Goal: Check status: Check status

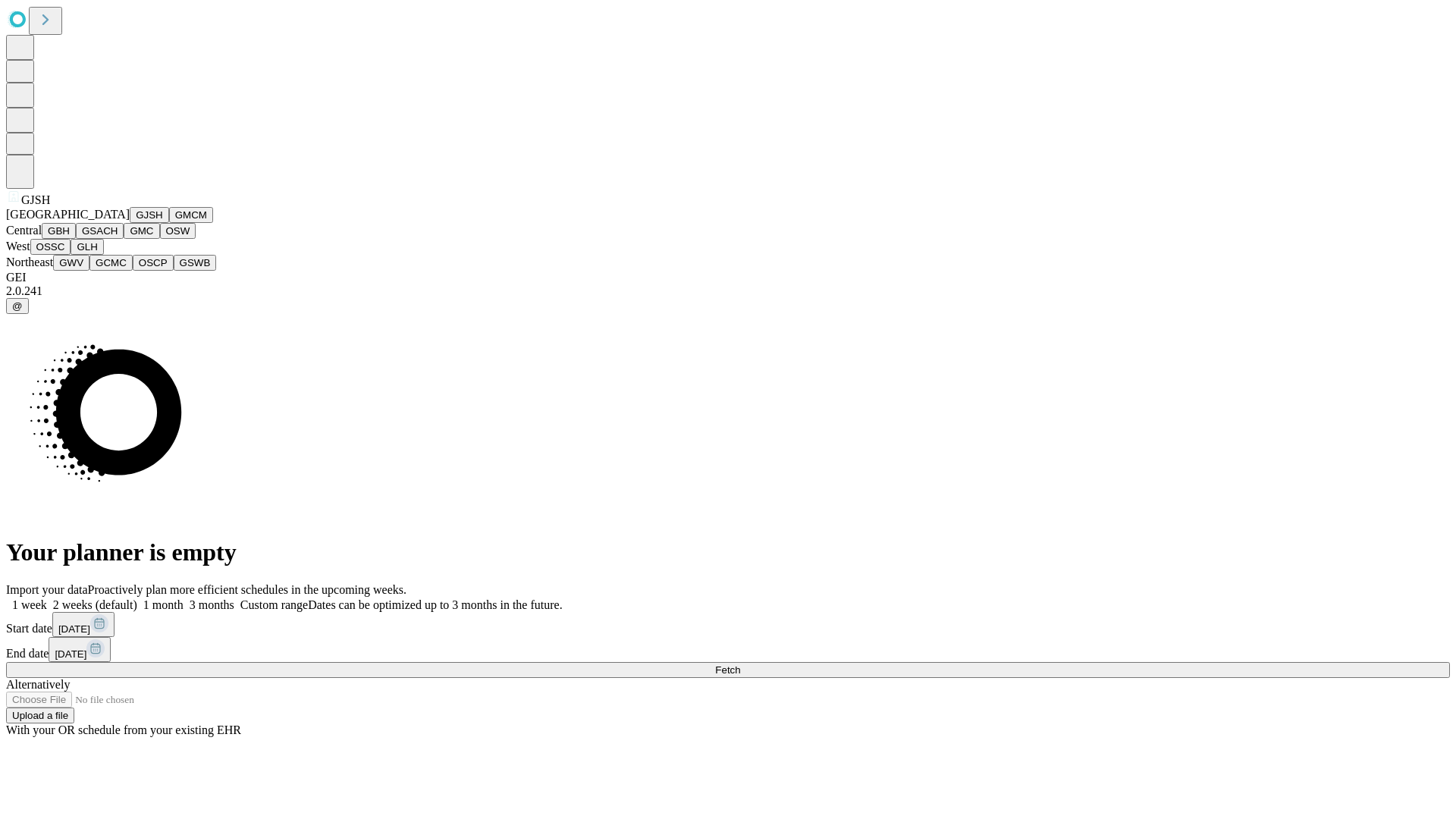
click at [129, 223] on button "GJSH" at bounding box center [149, 215] width 40 height 16
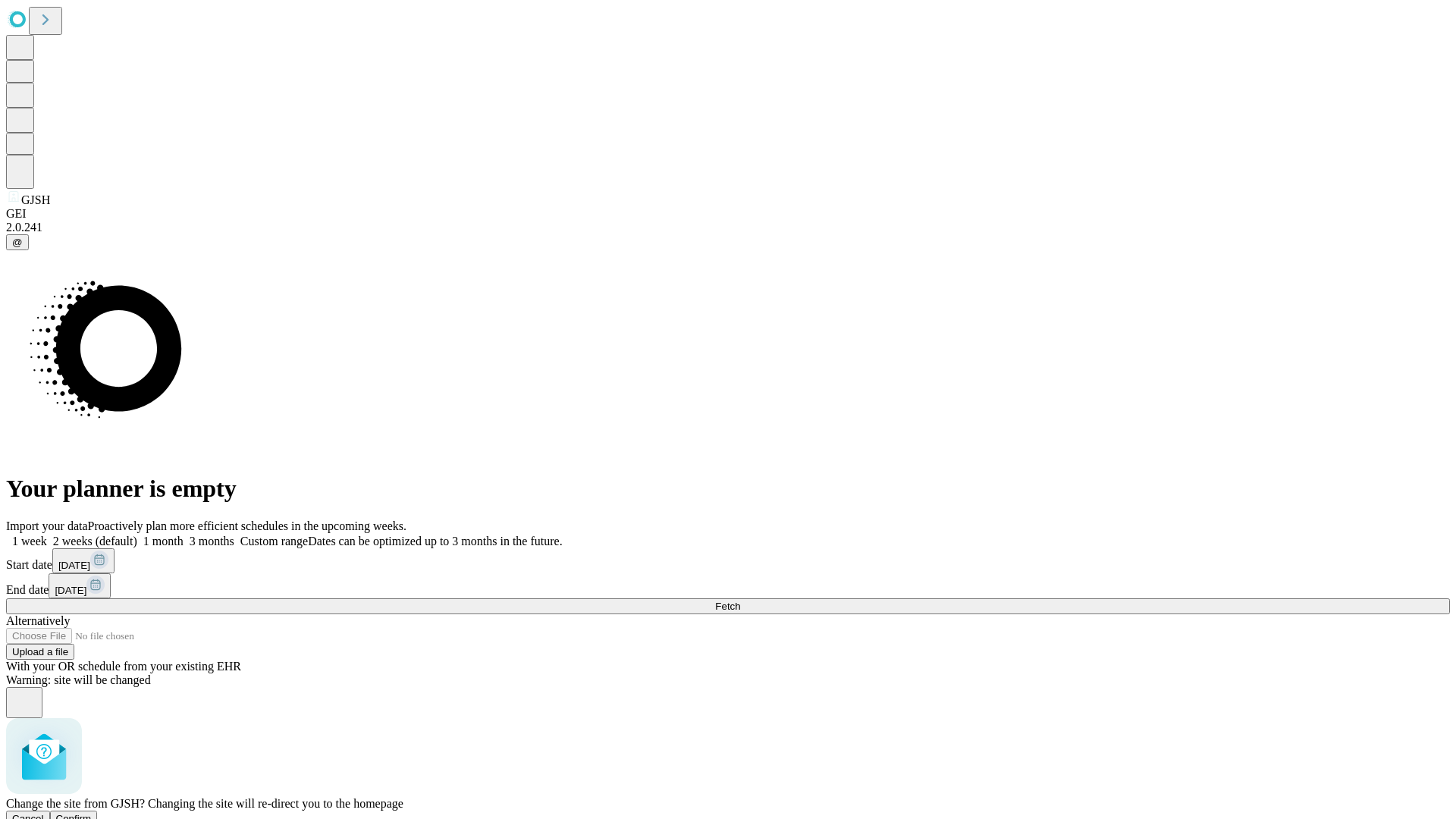
click at [92, 813] on span "Confirm" at bounding box center [73, 818] width 35 height 12
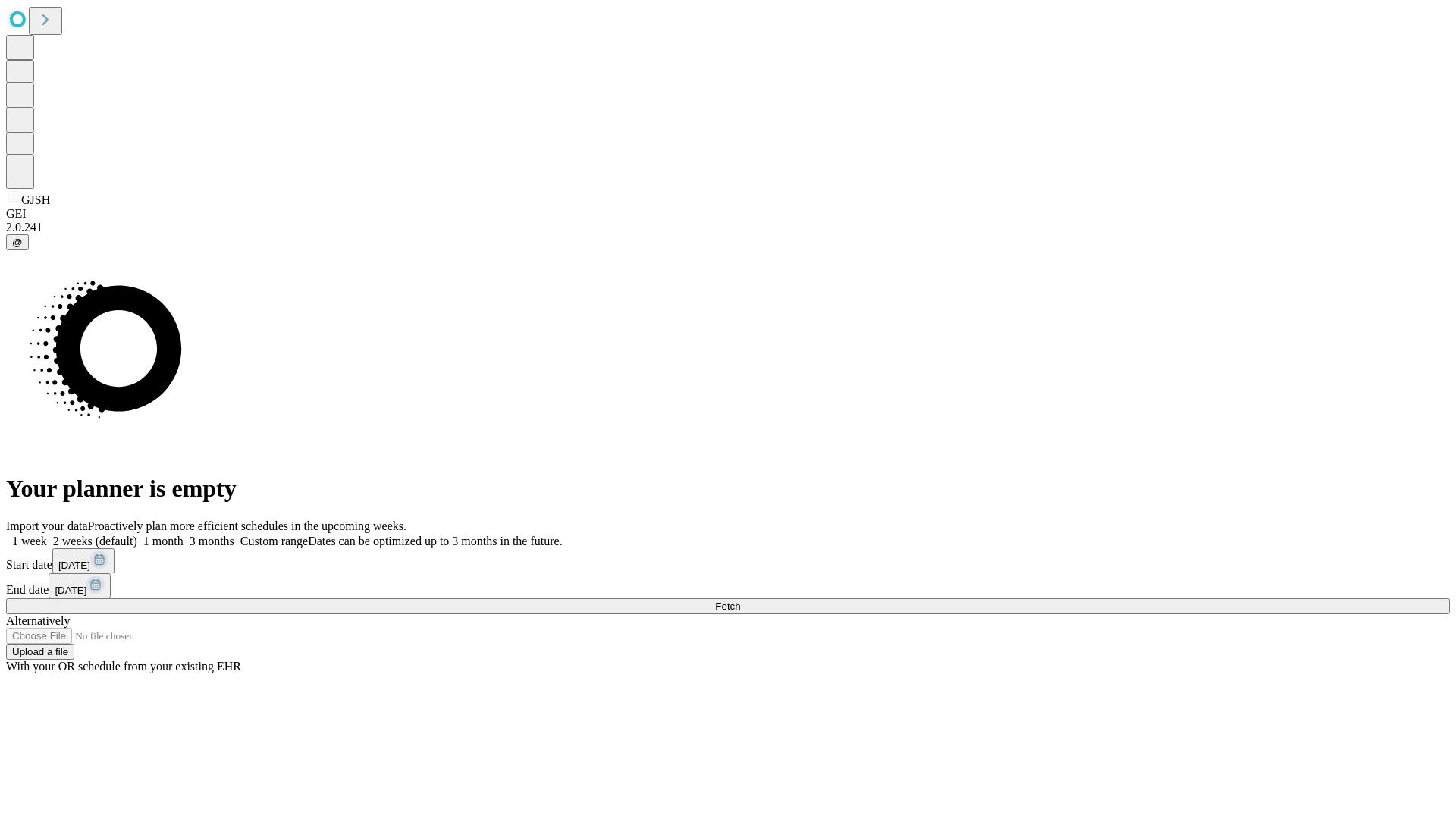
click at [47, 534] on label "1 week" at bounding box center [26, 541] width 41 height 13
click at [740, 600] on span "Fetch" at bounding box center [728, 606] width 25 height 12
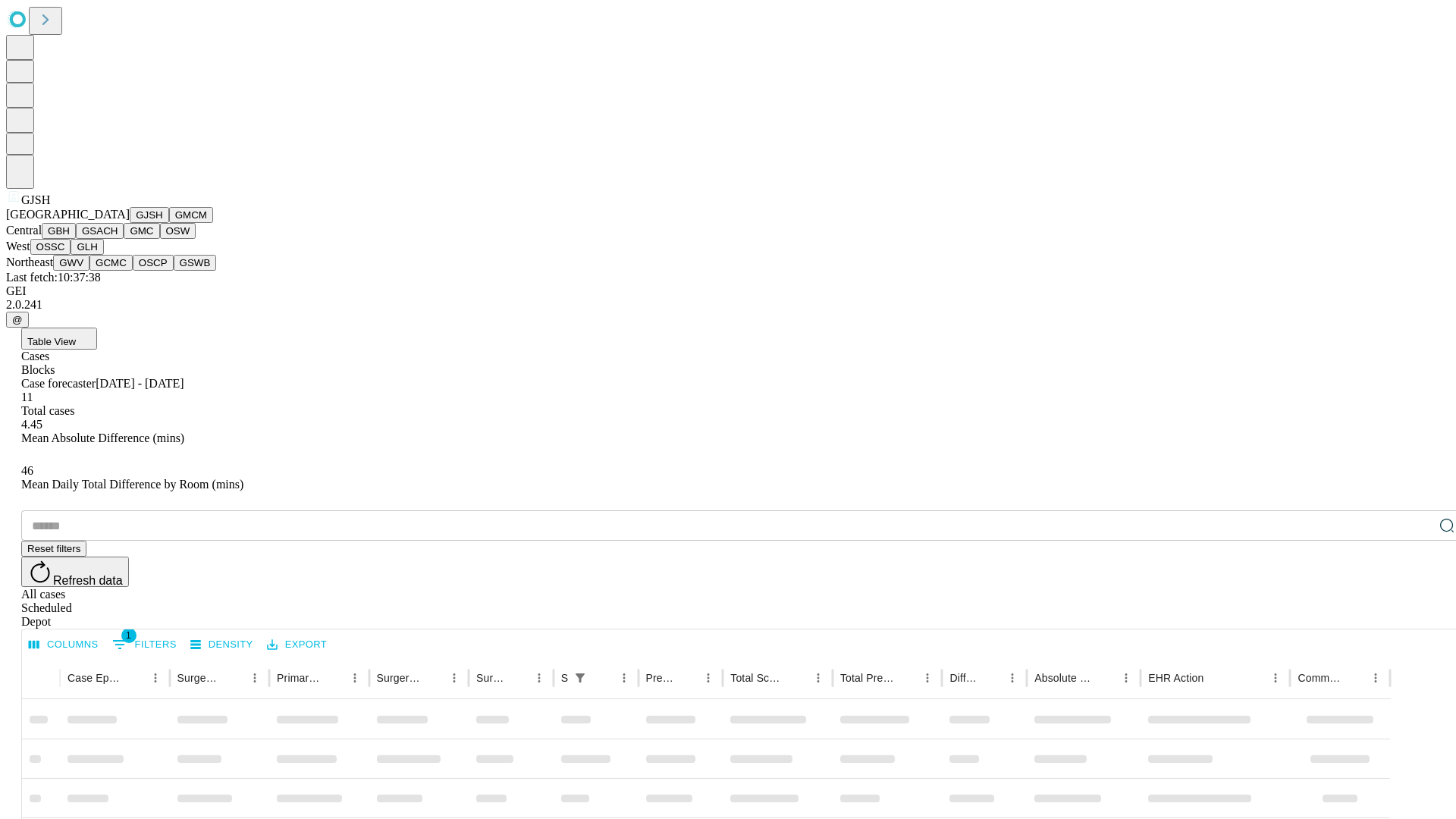
click at [169, 223] on button "GMCM" at bounding box center [191, 215] width 44 height 16
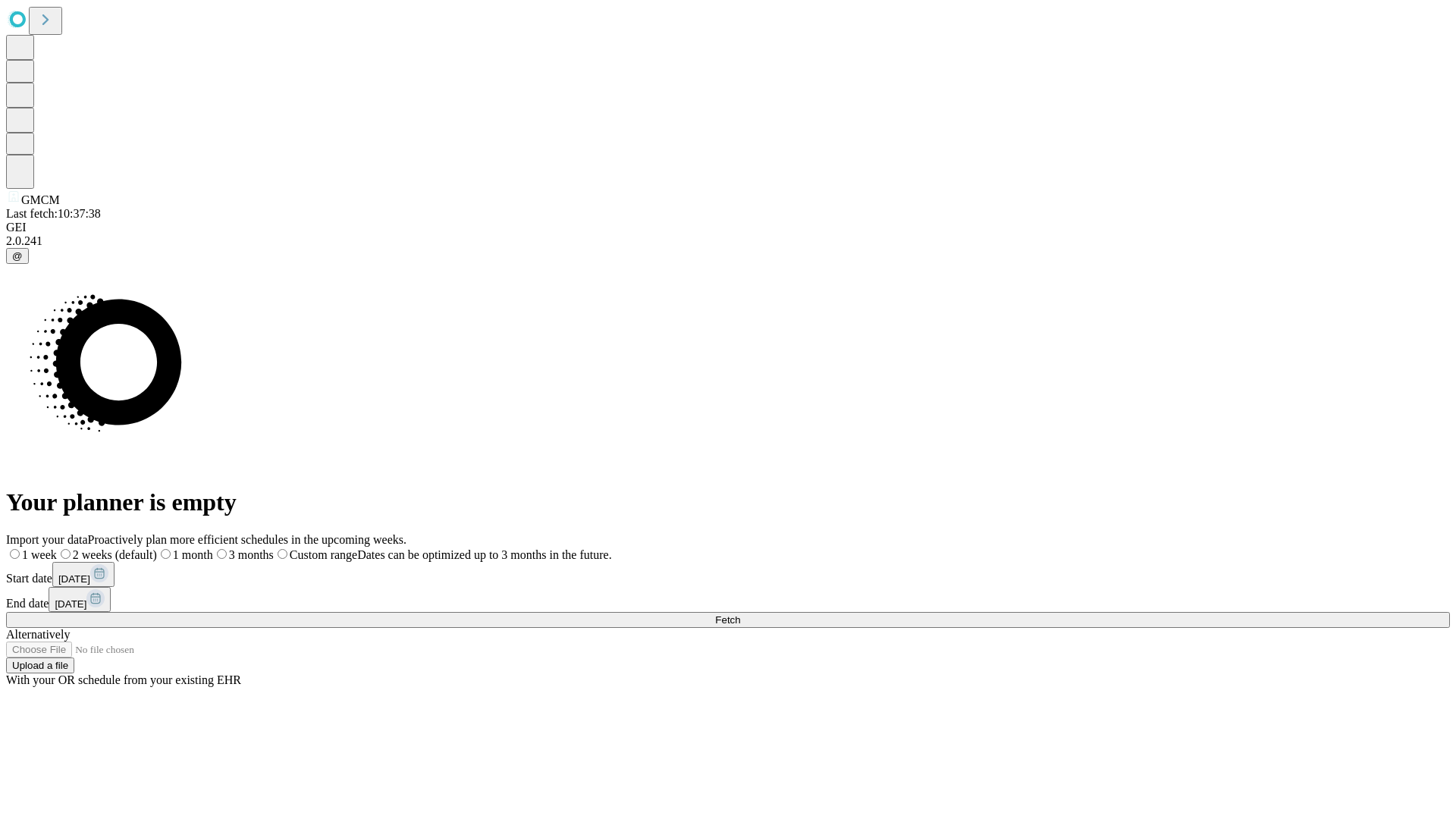
click at [57, 549] on label "1 week" at bounding box center [32, 555] width 51 height 13
click at [740, 615] on span "Fetch" at bounding box center [728, 620] width 25 height 12
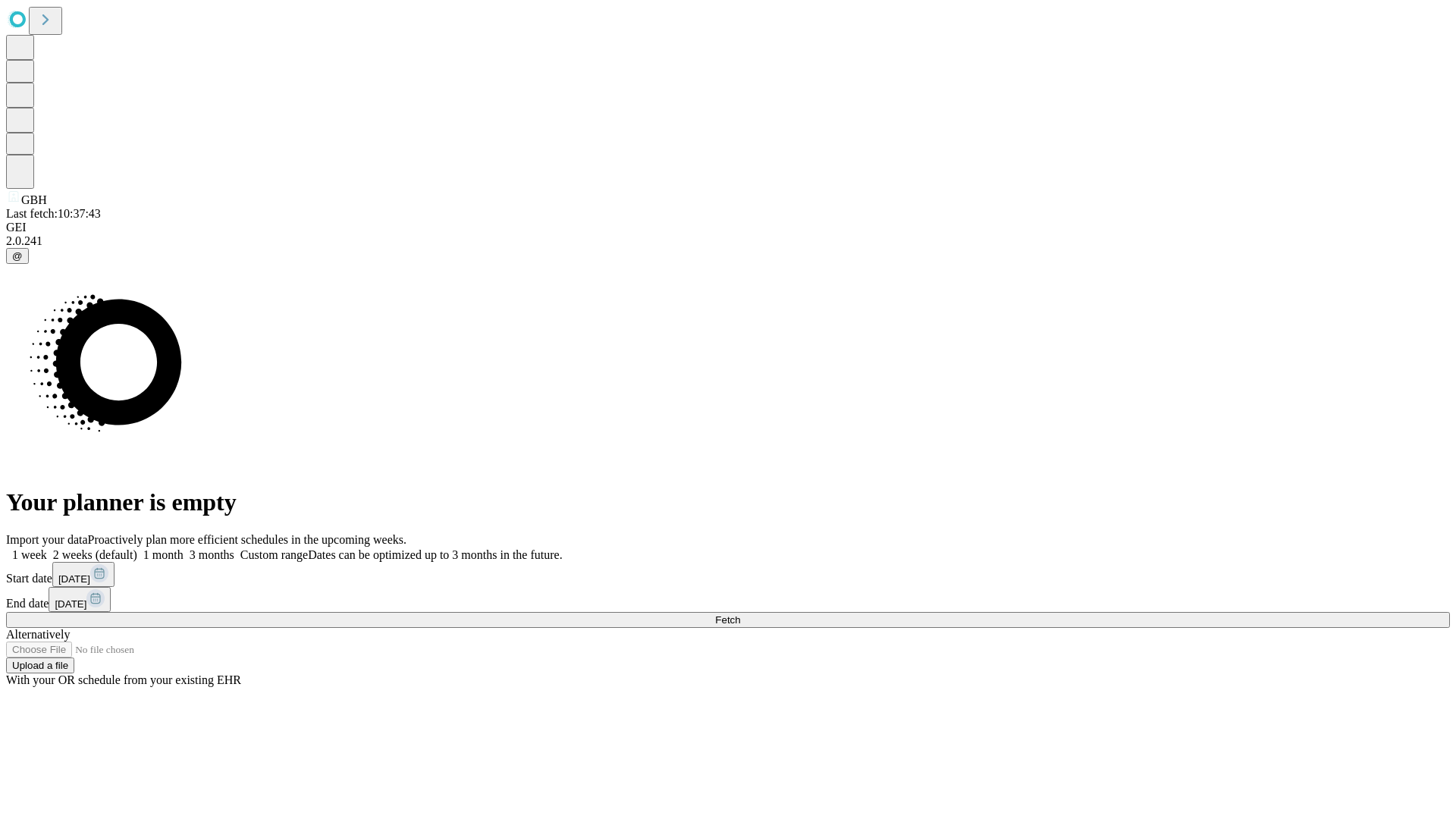
click at [47, 549] on label "1 week" at bounding box center [26, 555] width 41 height 13
click at [740, 615] on span "Fetch" at bounding box center [728, 620] width 25 height 12
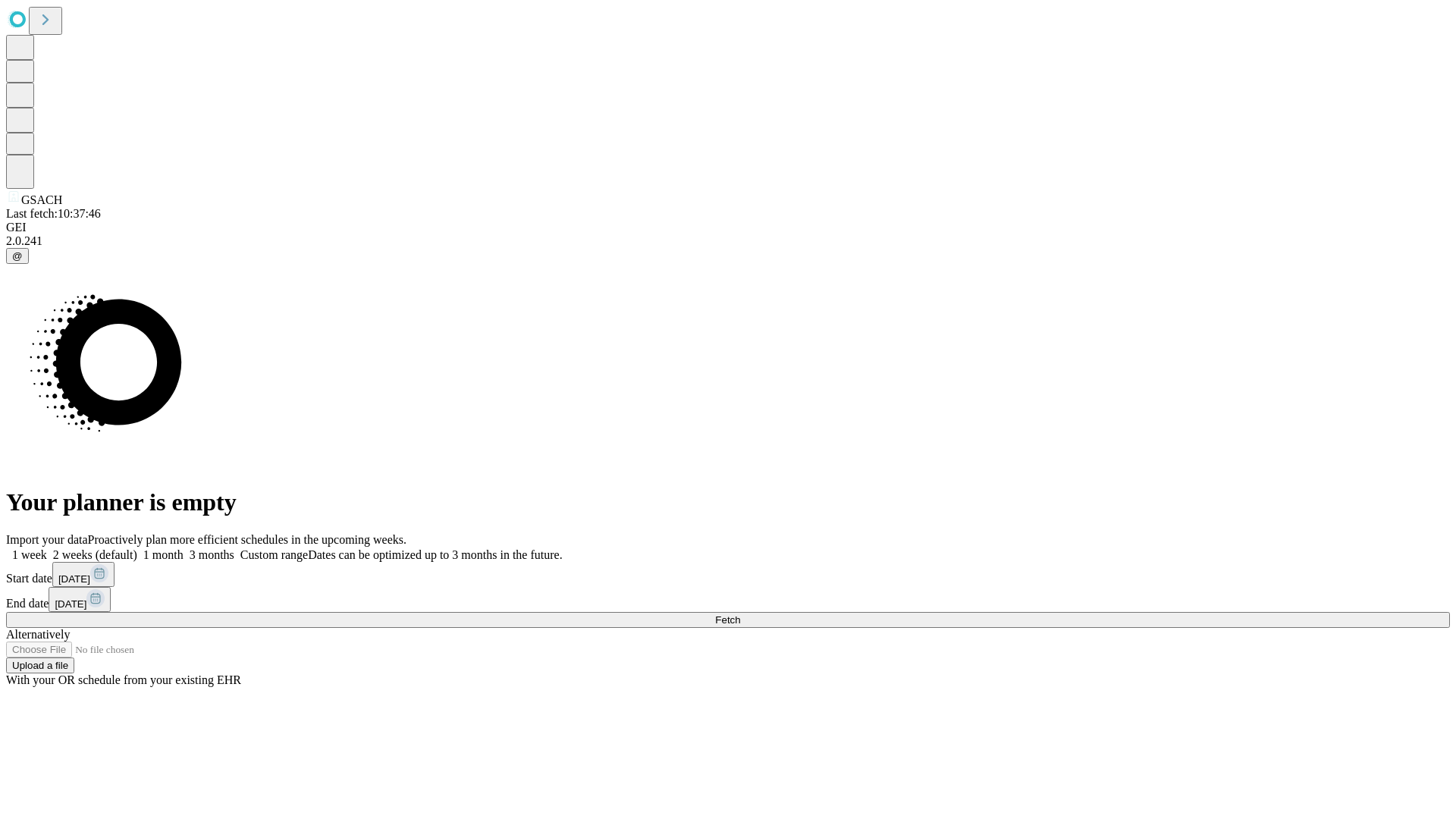
click at [47, 549] on label "1 week" at bounding box center [26, 555] width 41 height 13
click at [740, 615] on span "Fetch" at bounding box center [728, 620] width 25 height 12
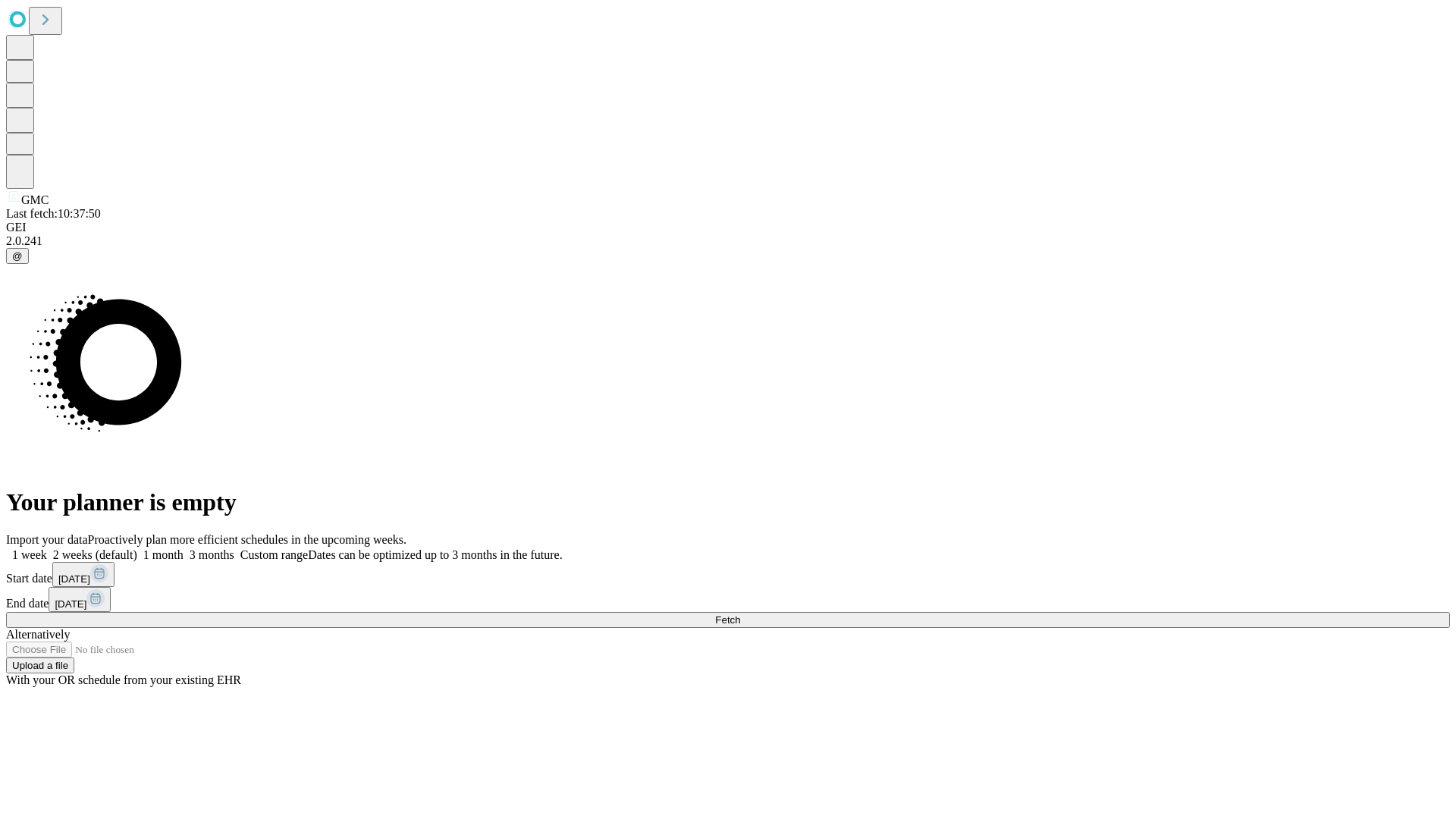
click at [47, 549] on label "1 week" at bounding box center [26, 555] width 41 height 13
click at [740, 615] on span "Fetch" at bounding box center [728, 620] width 25 height 12
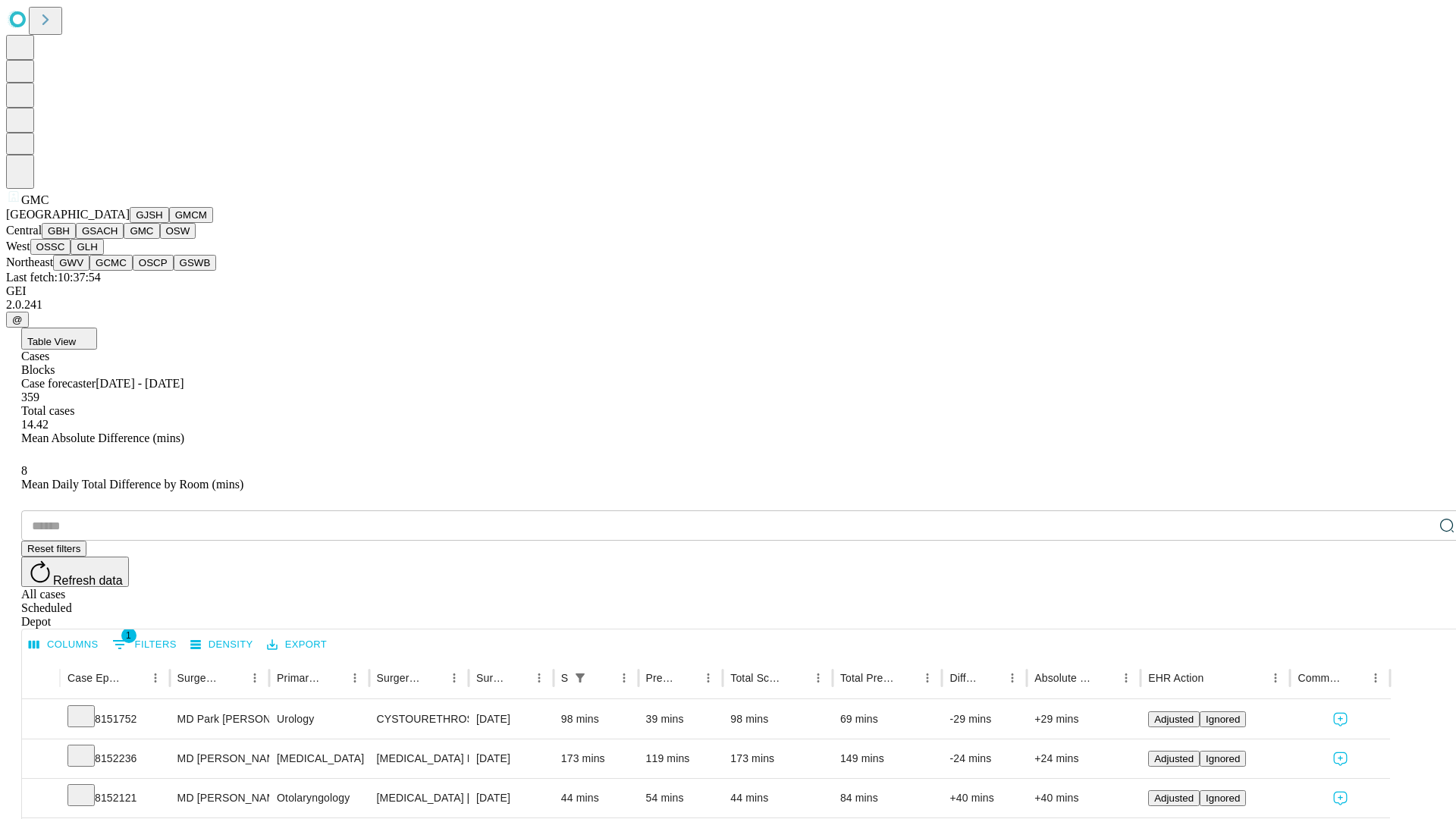
click at [160, 239] on button "OSW" at bounding box center [178, 231] width 36 height 16
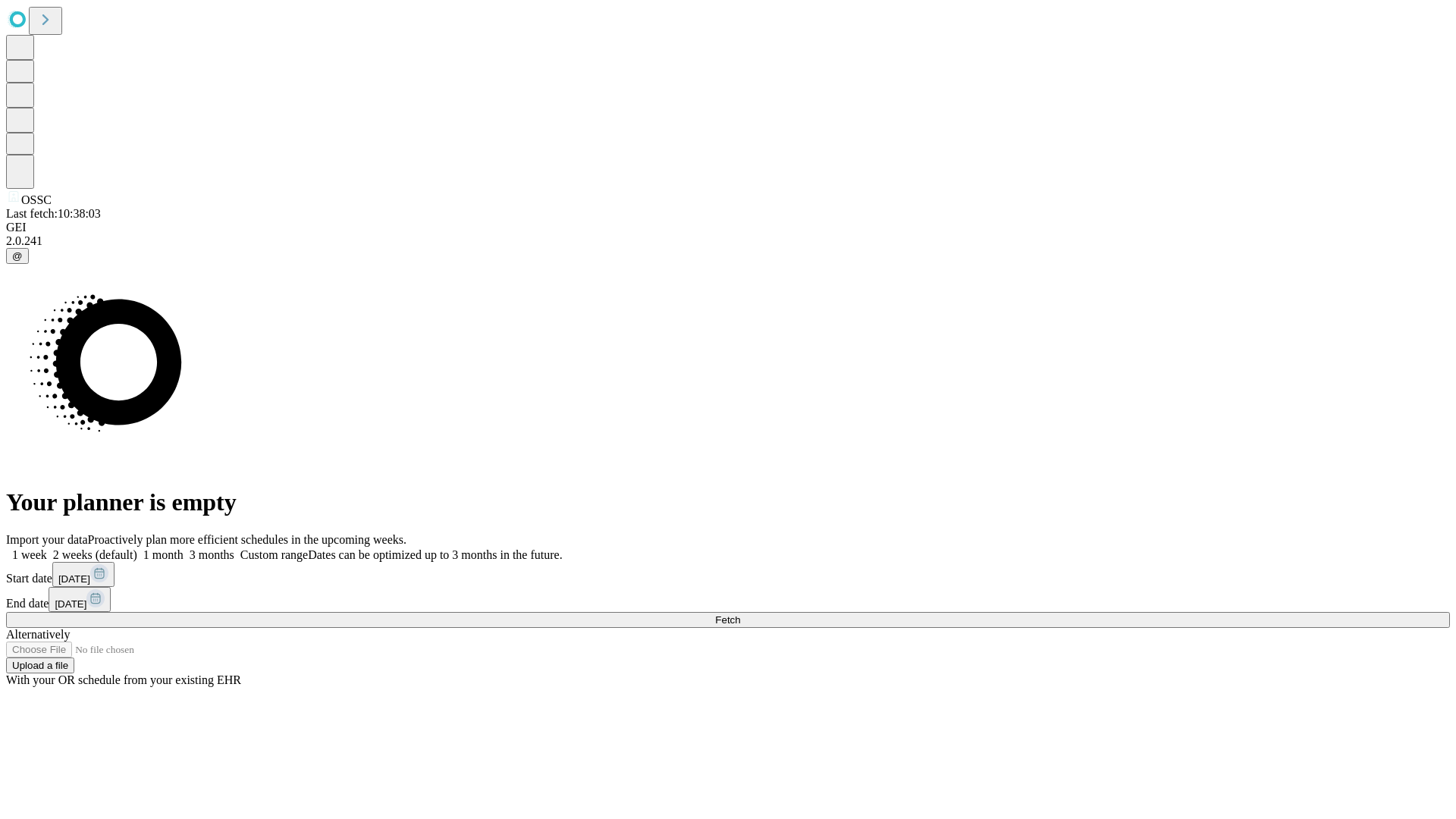
click at [47, 549] on label "1 week" at bounding box center [26, 555] width 41 height 13
click at [740, 615] on span "Fetch" at bounding box center [728, 620] width 25 height 12
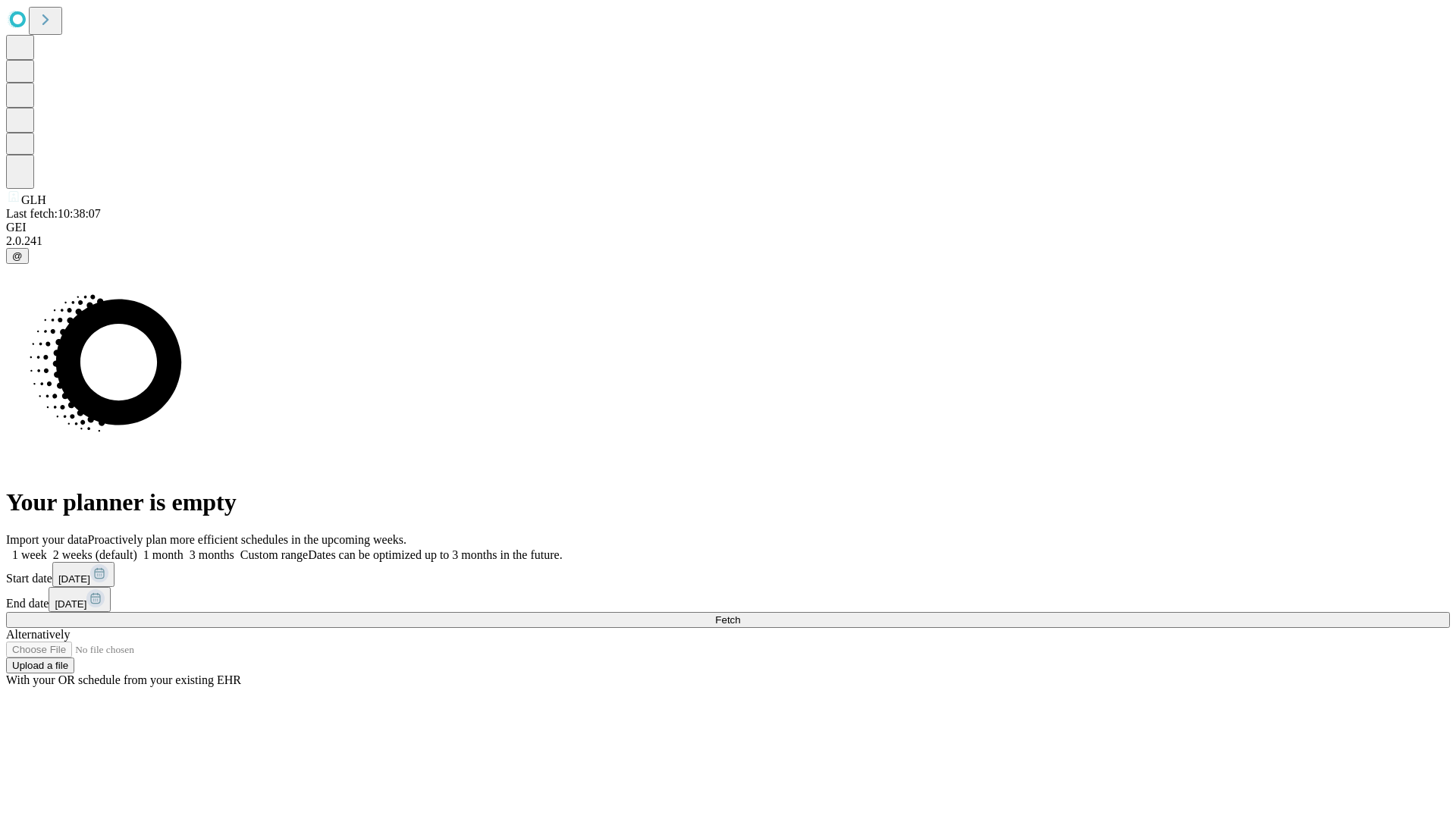
click at [740, 615] on span "Fetch" at bounding box center [728, 620] width 25 height 12
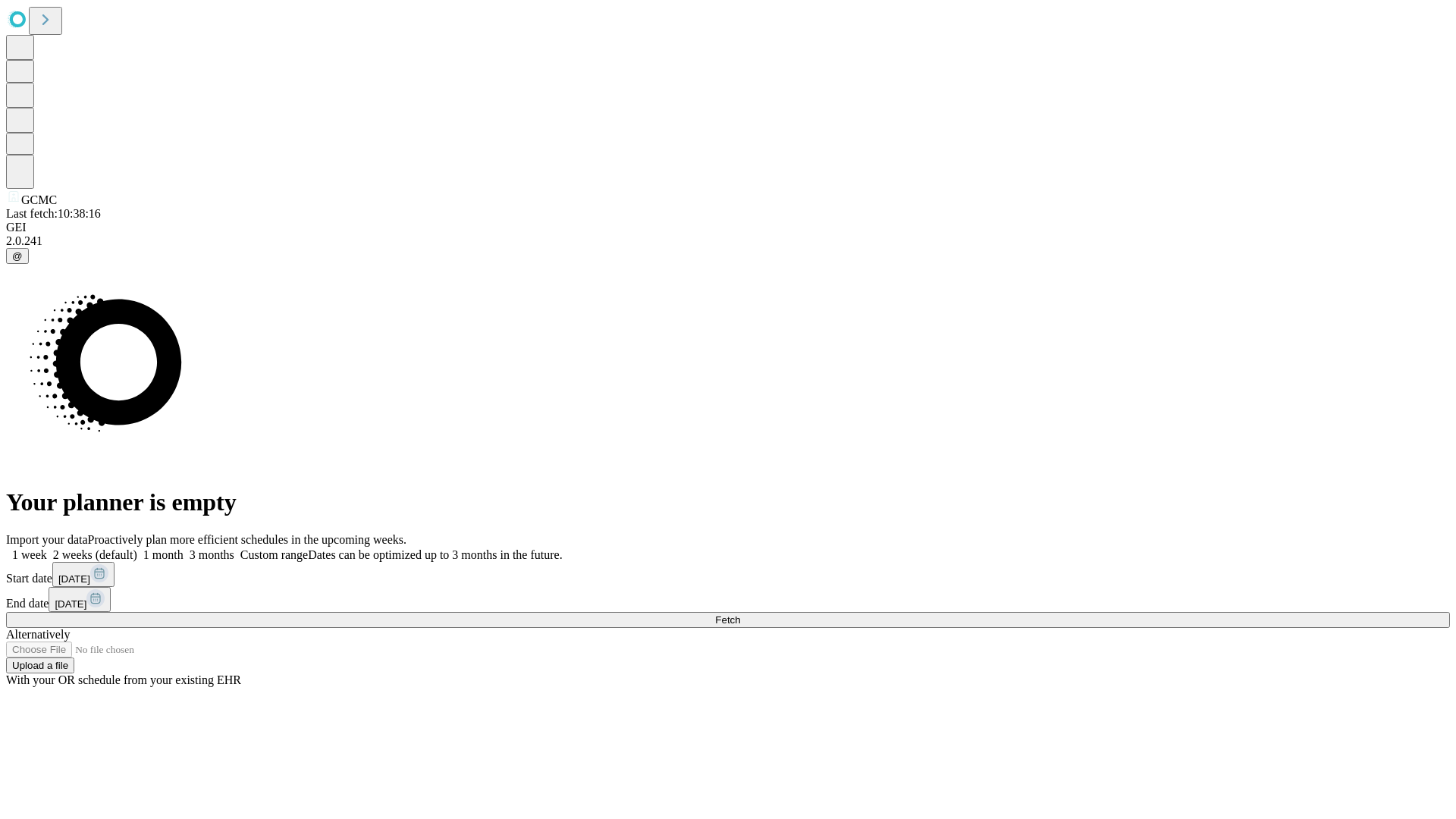
click at [47, 549] on label "1 week" at bounding box center [26, 555] width 41 height 13
click at [740, 615] on span "Fetch" at bounding box center [728, 620] width 25 height 12
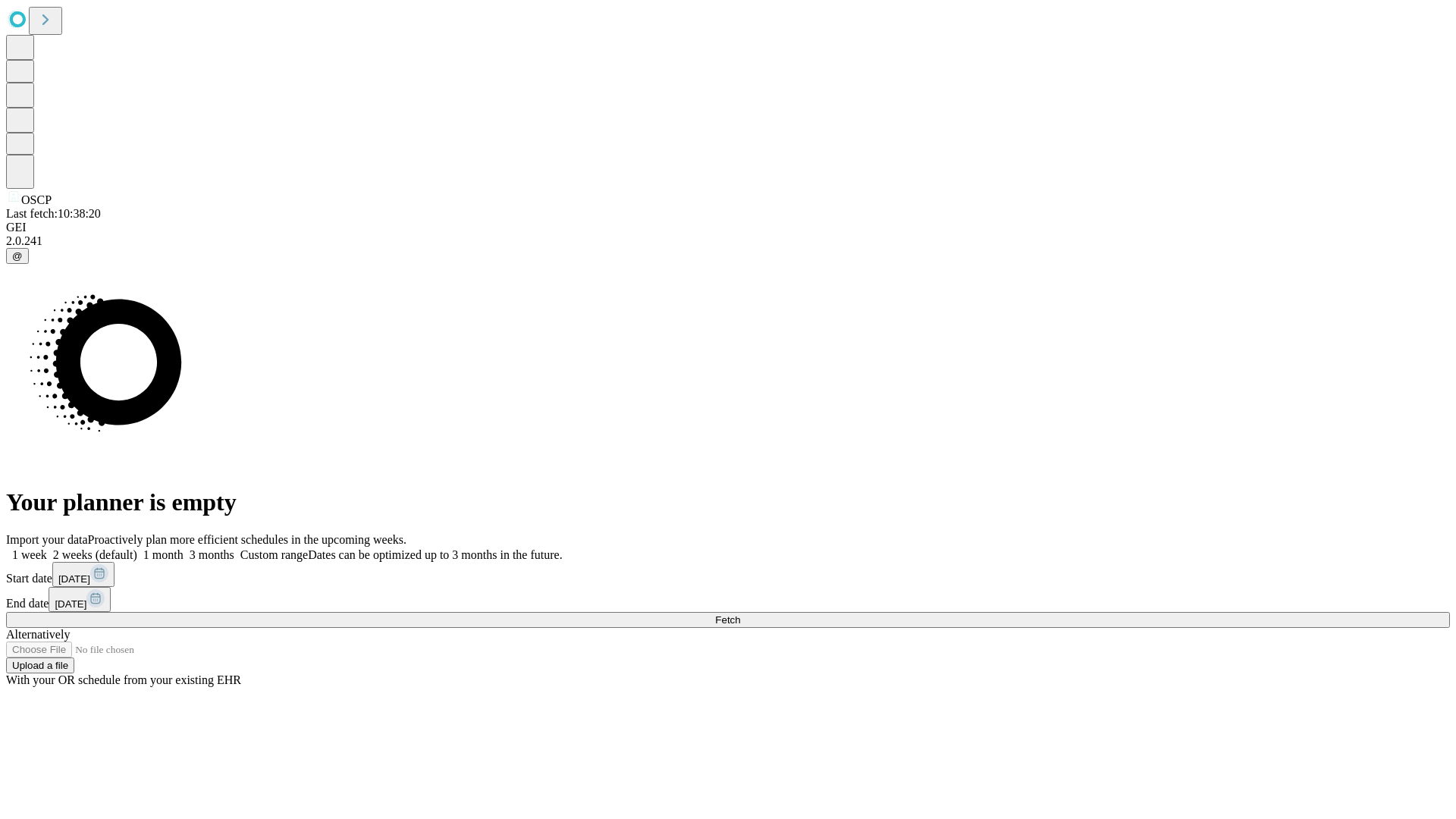
click at [740, 615] on span "Fetch" at bounding box center [728, 620] width 25 height 12
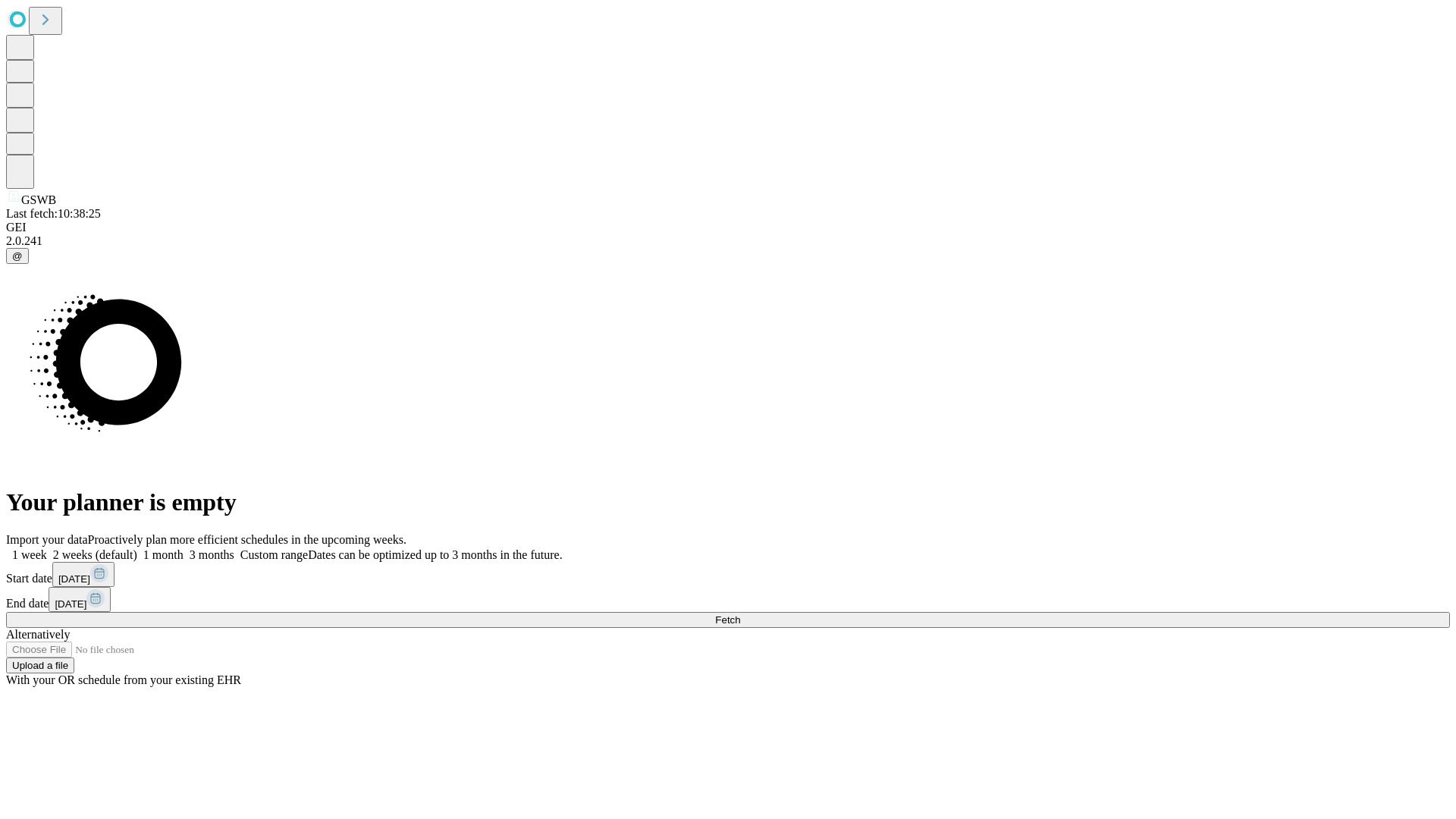
click at [47, 549] on label "1 week" at bounding box center [26, 555] width 41 height 13
click at [740, 615] on span "Fetch" at bounding box center [728, 620] width 25 height 12
